Goal: Find specific page/section: Find specific page/section

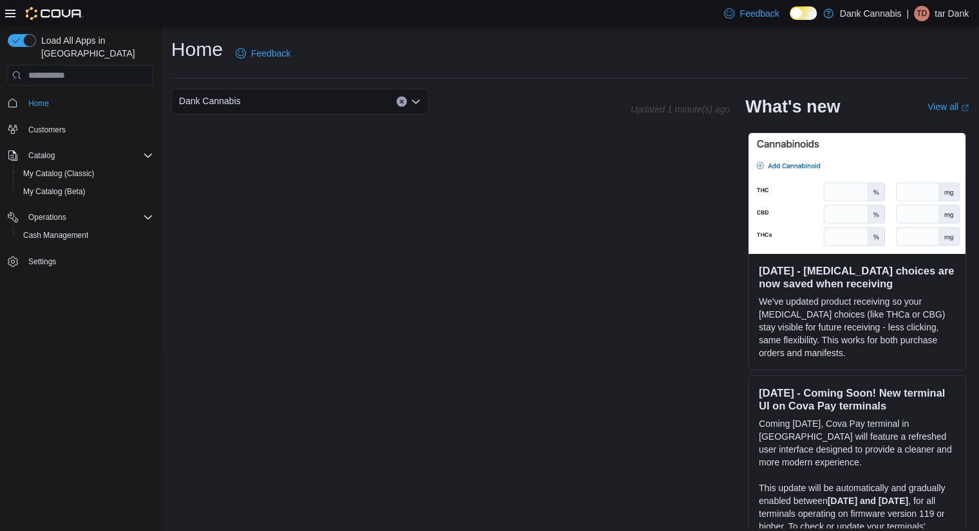
click at [57, 124] on button "Customers" at bounding box center [81, 129] width 156 height 19
